Goal: Information Seeking & Learning: Check status

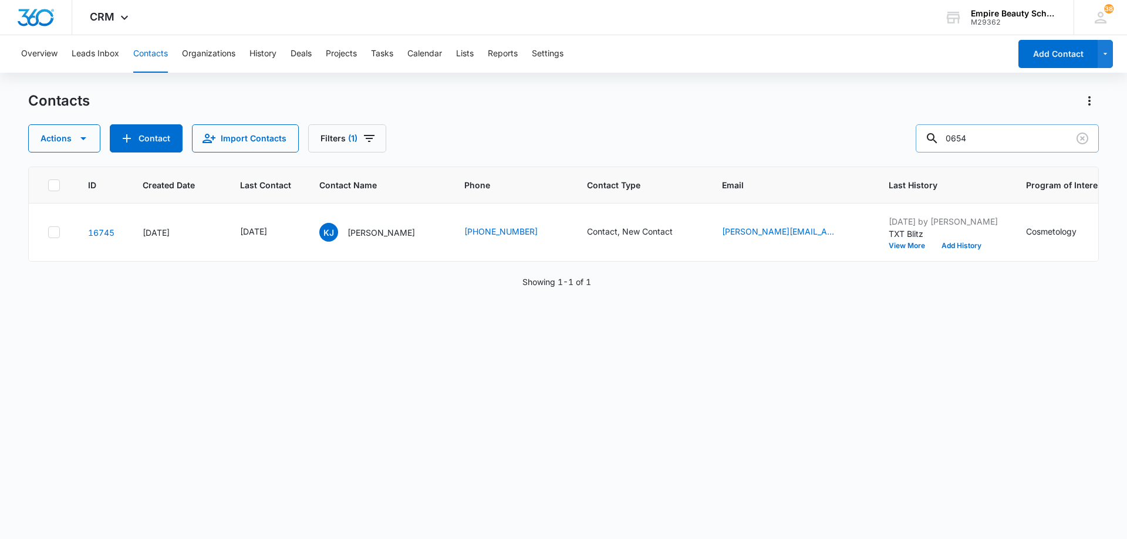
click at [1000, 134] on input "0654" at bounding box center [1007, 138] width 183 height 28
type input "arriana"
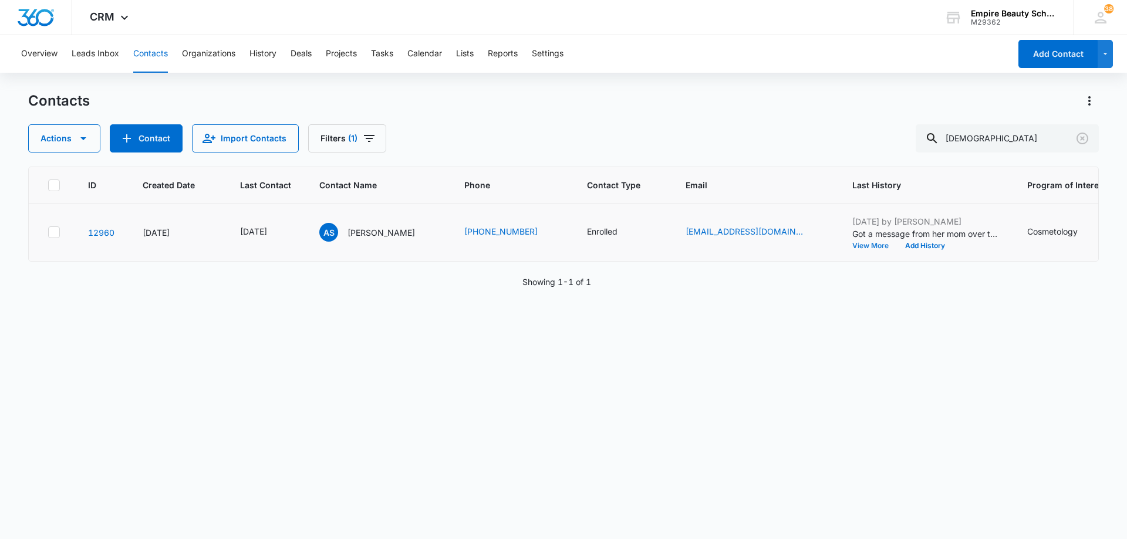
click at [872, 247] on button "View More" at bounding box center [874, 245] width 45 height 7
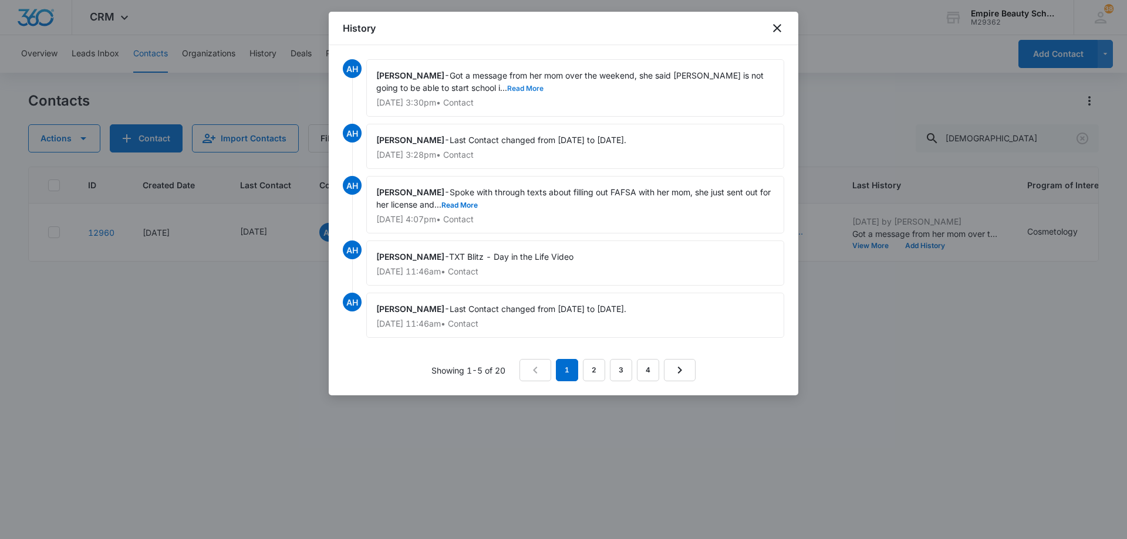
click at [507, 89] on button "Read More" at bounding box center [525, 88] width 36 height 7
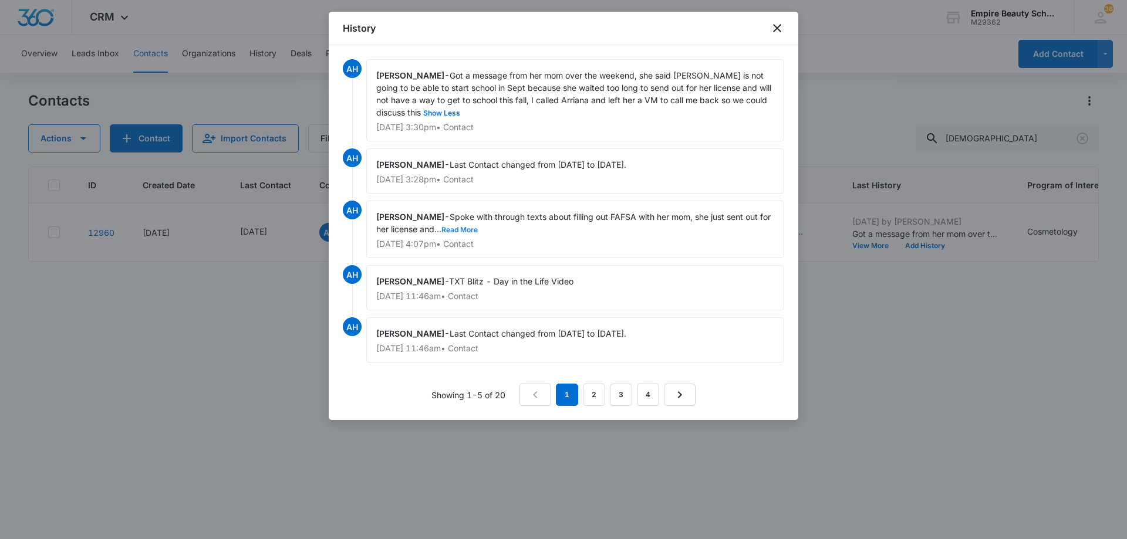
click at [447, 233] on button "Read More" at bounding box center [459, 230] width 36 height 7
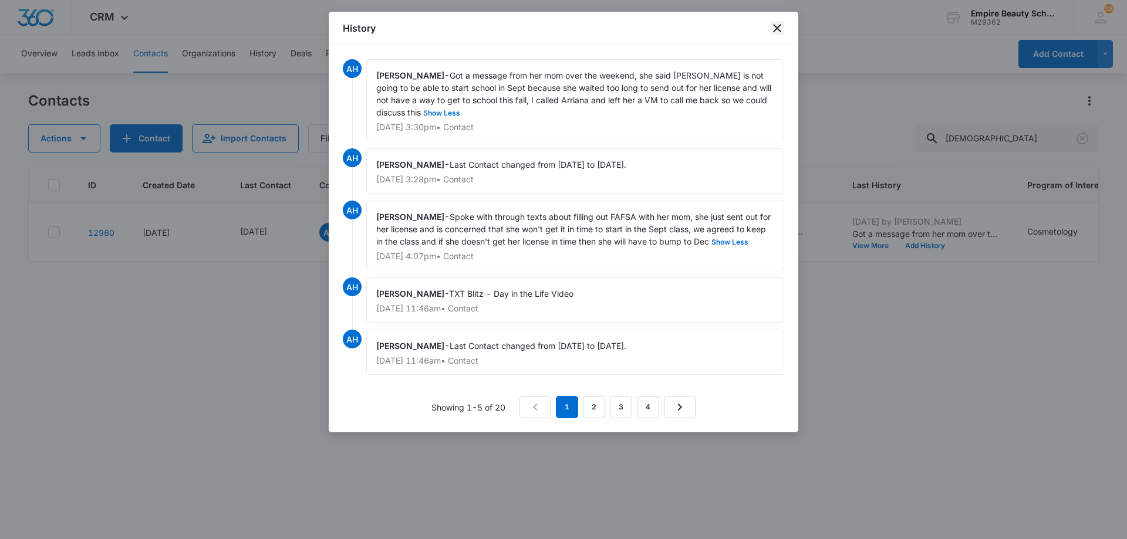
click at [776, 35] on icon "close" at bounding box center [777, 28] width 14 height 14
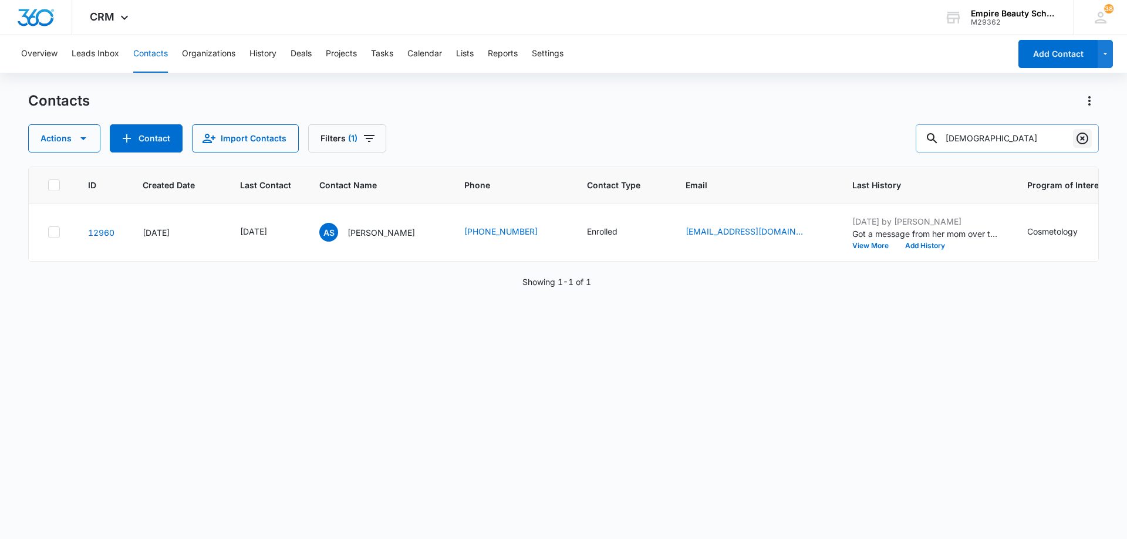
click at [1082, 136] on icon "Clear" at bounding box center [1082, 138] width 14 height 14
